Goal: Navigation & Orientation: Go to known website

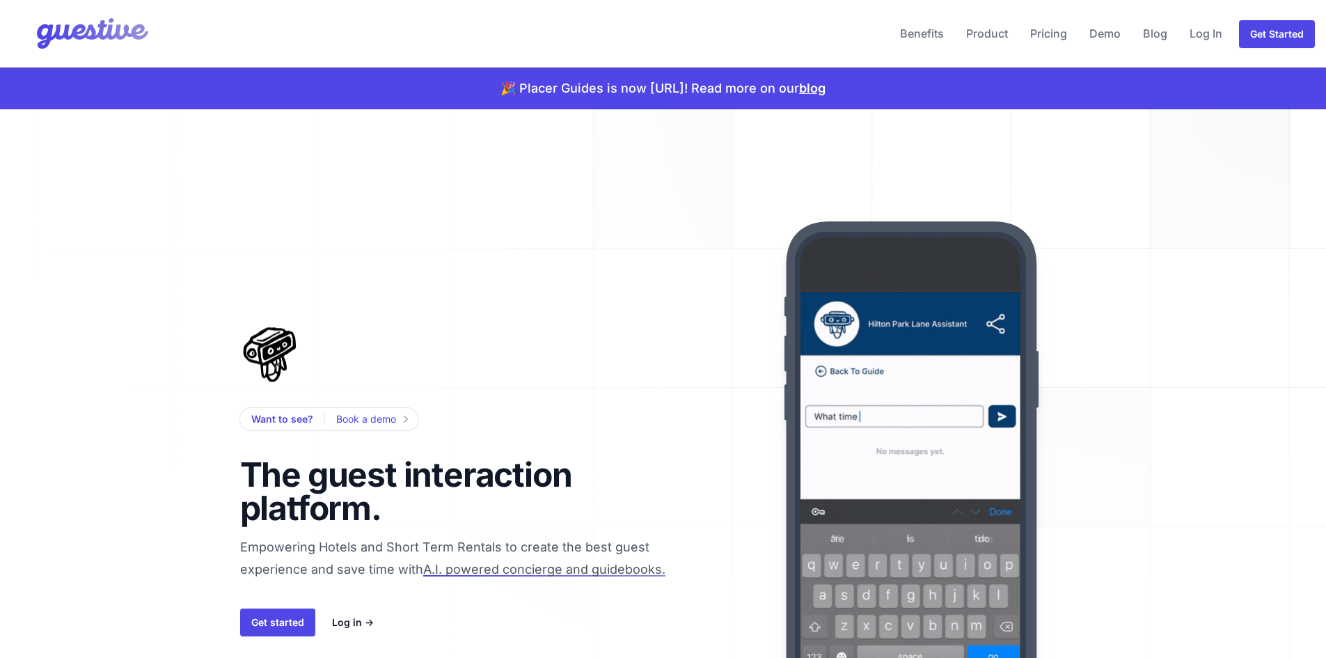
click at [88, 32] on img at bounding box center [81, 34] width 141 height 56
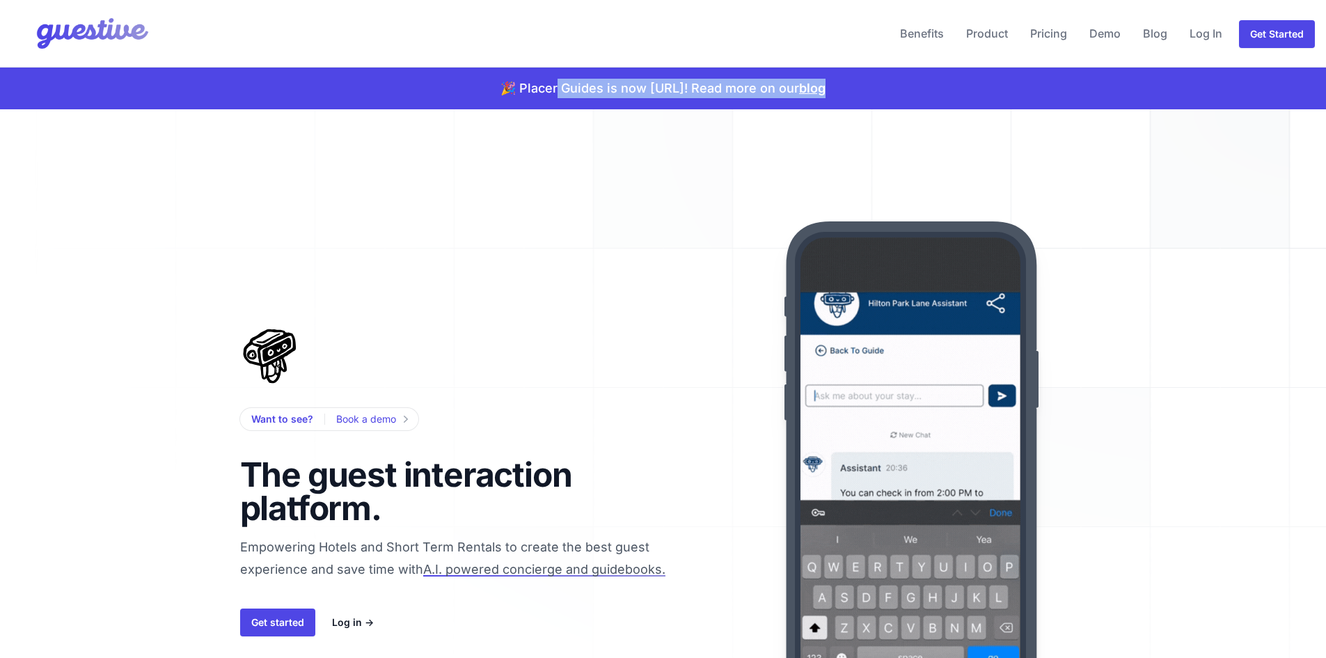
drag, startPoint x: 534, startPoint y: 83, endPoint x: 854, endPoint y: 88, distance: 320.1
click at [854, 88] on div "🎉 Placer Guides is now Guestive.ai! Read more on our blog" at bounding box center [663, 88] width 1326 height 42
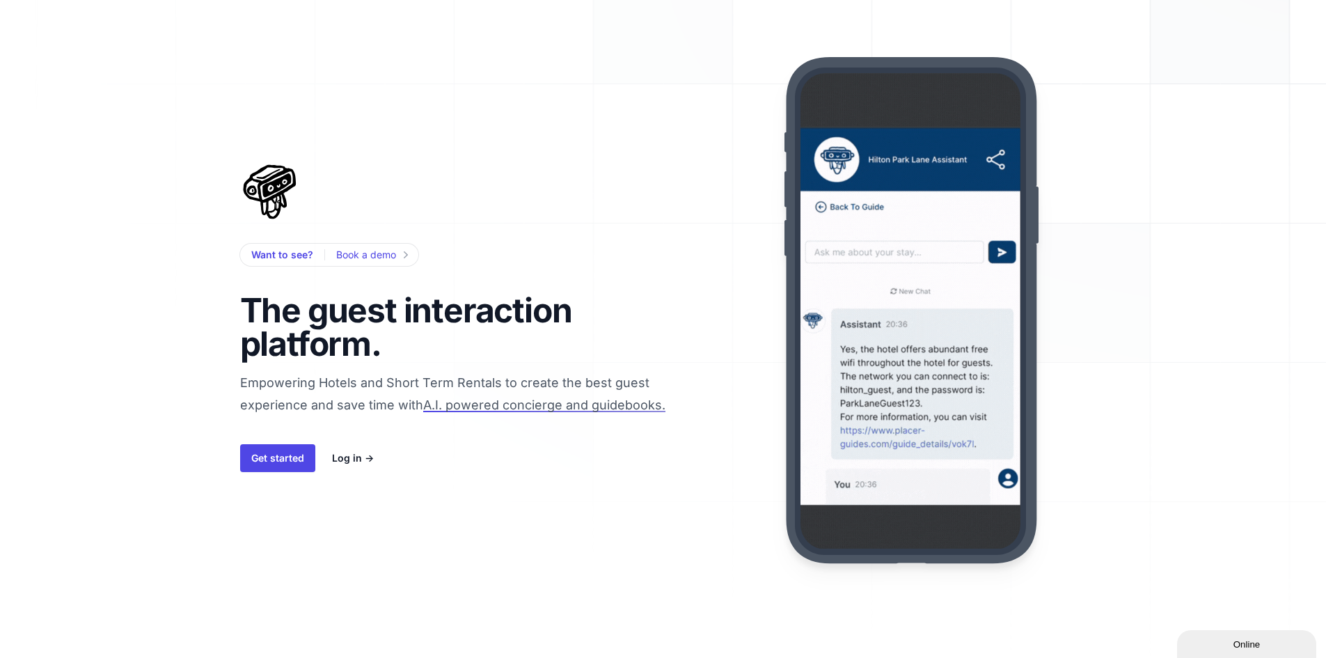
scroll to position [209, 0]
